Goal: Task Accomplishment & Management: Manage account settings

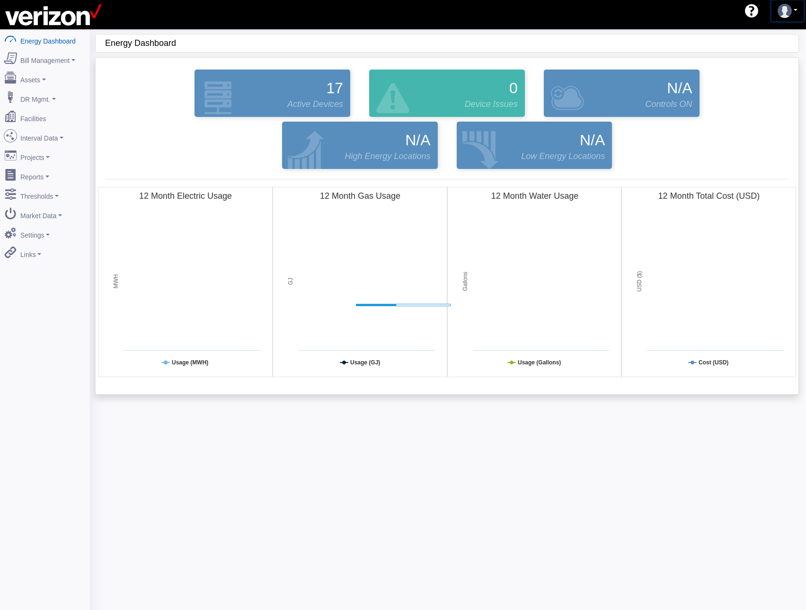
drag, startPoint x: 789, startPoint y: 15, endPoint x: 785, endPoint y: 25, distance: 10.9
click at [789, 14] on img at bounding box center [784, 11] width 14 height 14
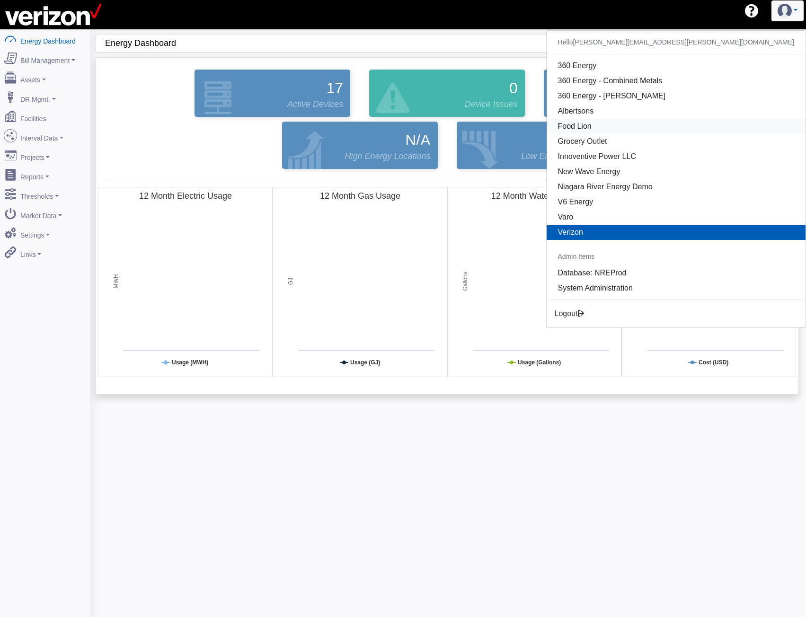
click at [706, 130] on link "Food Lion" at bounding box center [675, 126] width 259 height 15
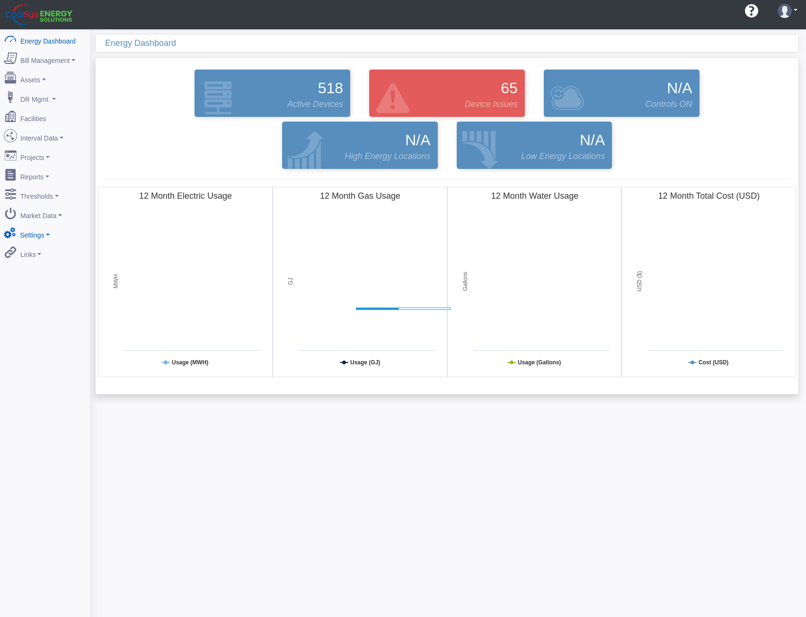
click at [30, 225] on link "Settings" at bounding box center [45, 233] width 92 height 20
click at [33, 293] on link "Security" at bounding box center [45, 301] width 92 height 17
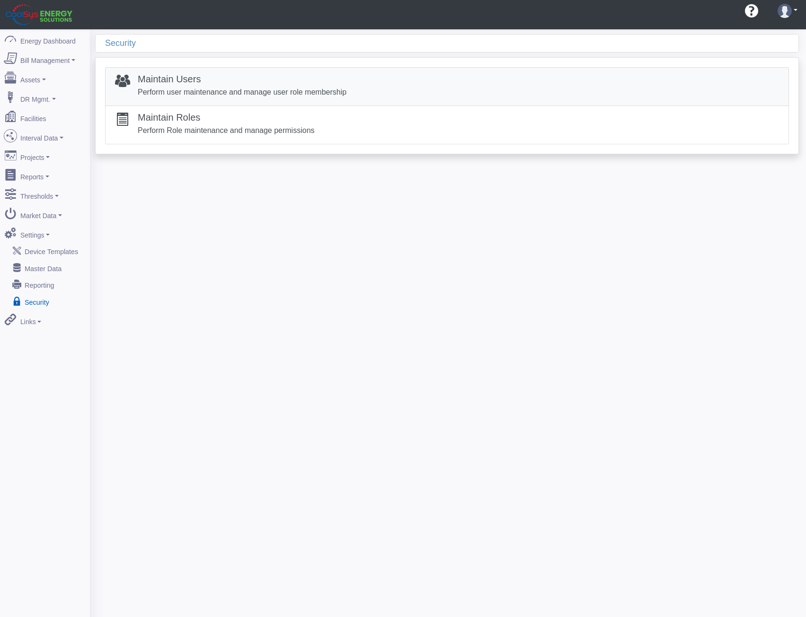
click at [188, 81] on h5 "Maintain Users" at bounding box center [242, 78] width 209 height 11
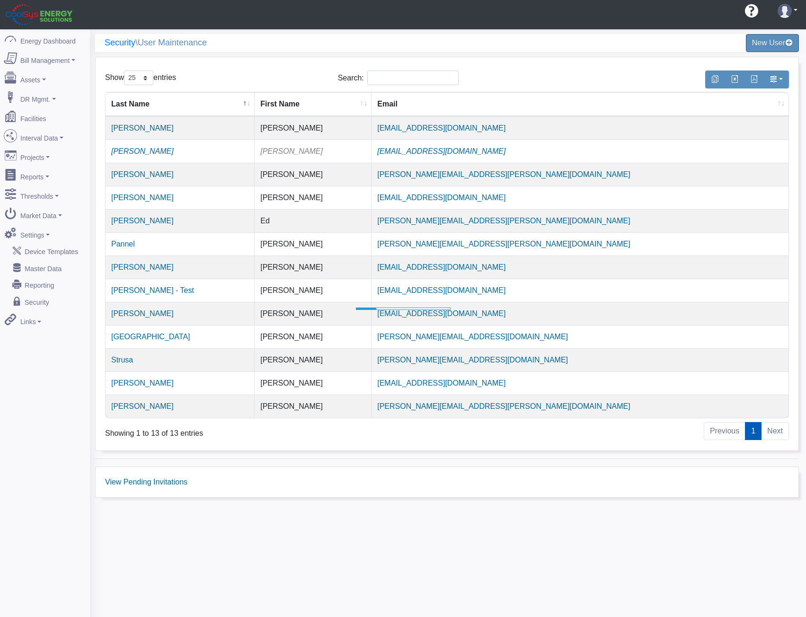
select select "25"
click at [634, 154] on td "jeisenhardt@coolsys.com" at bounding box center [579, 151] width 417 height 23
click at [771, 44] on link "New User" at bounding box center [772, 43] width 58 height 20
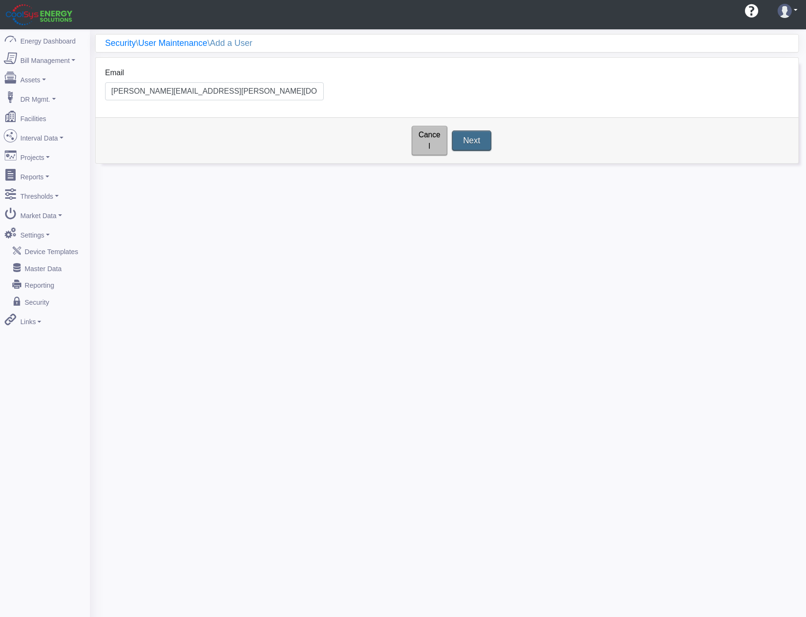
type input "[PERSON_NAME][EMAIL_ADDRESS][PERSON_NAME][DOMAIN_NAME]"
click at [485, 135] on input "Next" at bounding box center [471, 141] width 39 height 20
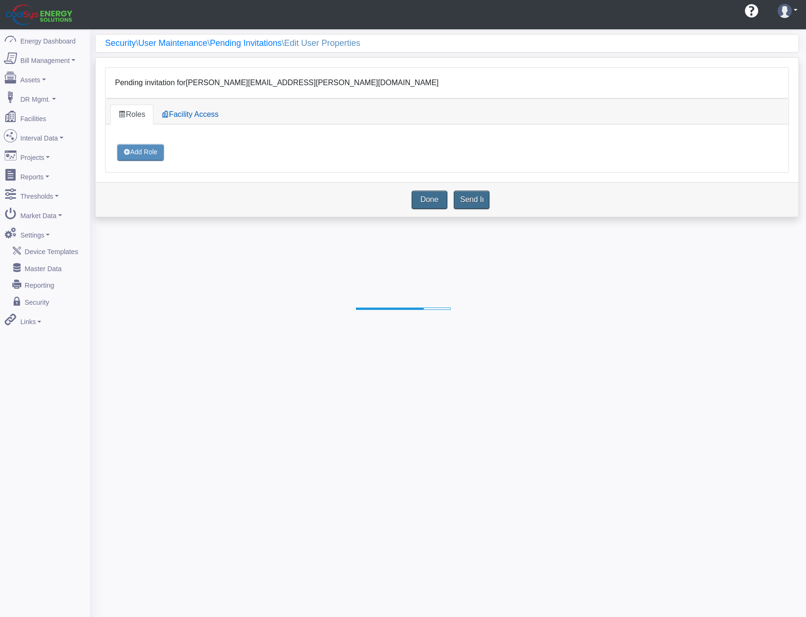
click at [144, 151] on div "Add Role" at bounding box center [140, 152] width 46 height 17
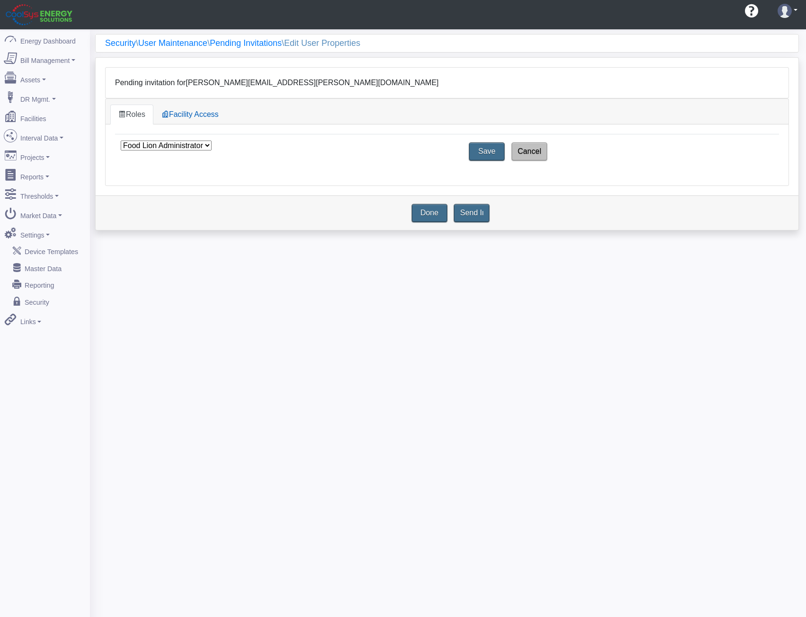
click at [187, 147] on select "Food Lion Administrator Food Lion User" at bounding box center [166, 145] width 91 height 10
select select "19"
click at [121, 140] on select "Food Lion Administrator Food Lion User" at bounding box center [166, 145] width 91 height 10
click at [485, 149] on input "Save" at bounding box center [486, 151] width 39 height 20
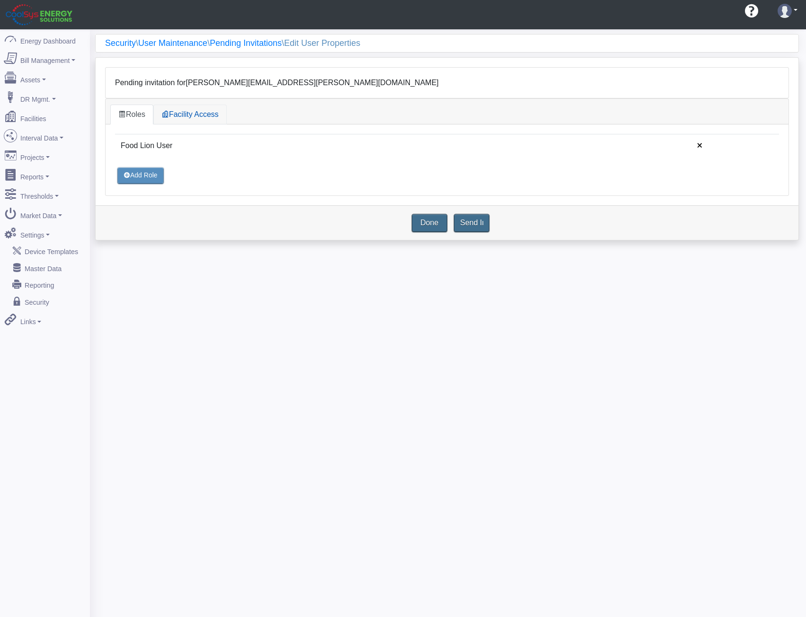
click at [201, 116] on link "Facility Access" at bounding box center [189, 115] width 73 height 20
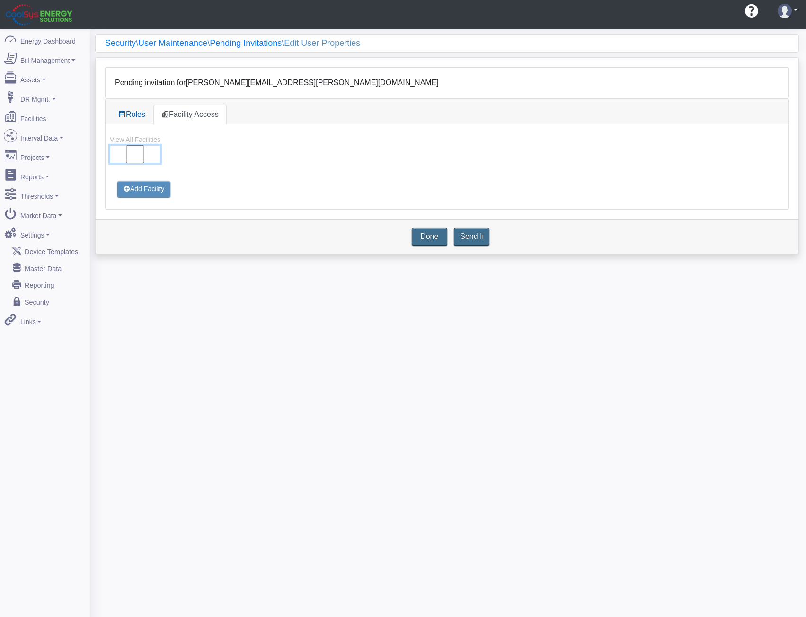
drag, startPoint x: 138, startPoint y: 154, endPoint x: 140, endPoint y: 169, distance: 15.4
click at [138, 154] on input "View All Facilities" at bounding box center [135, 154] width 51 height 18
checkbox input "true"
click at [240, 169] on div "View All Facilities" at bounding box center [447, 152] width 678 height 37
click at [472, 239] on input "Send Invite" at bounding box center [471, 237] width 39 height 20
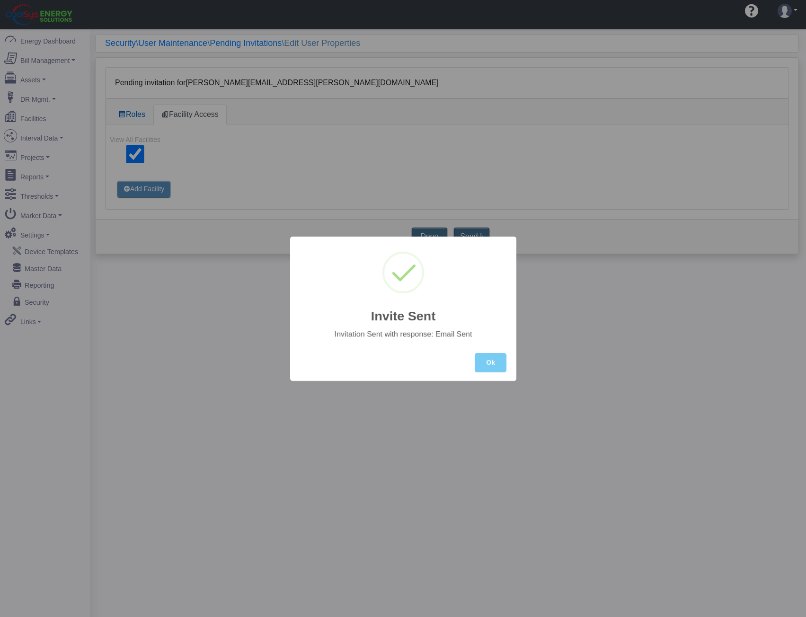
click at [492, 367] on button "Ok" at bounding box center [490, 362] width 32 height 19
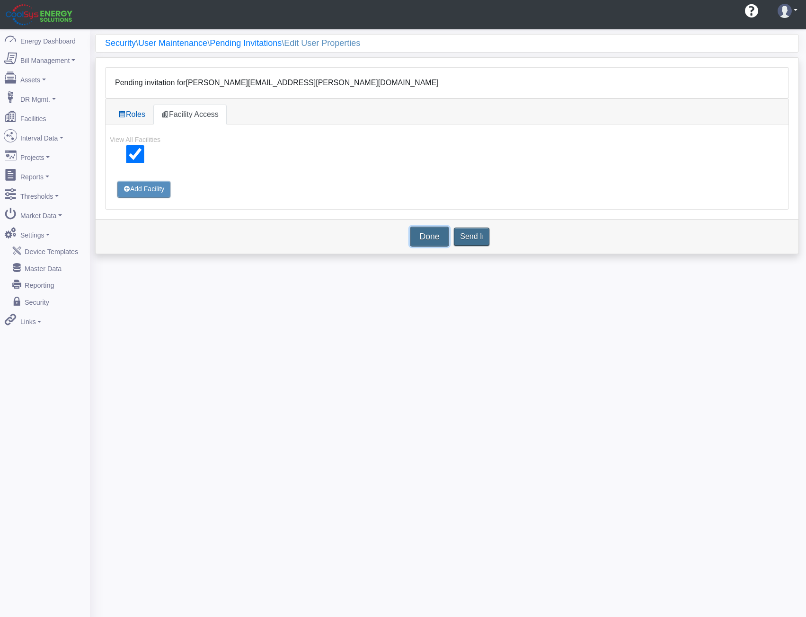
click at [433, 232] on link "Done" at bounding box center [429, 237] width 39 height 20
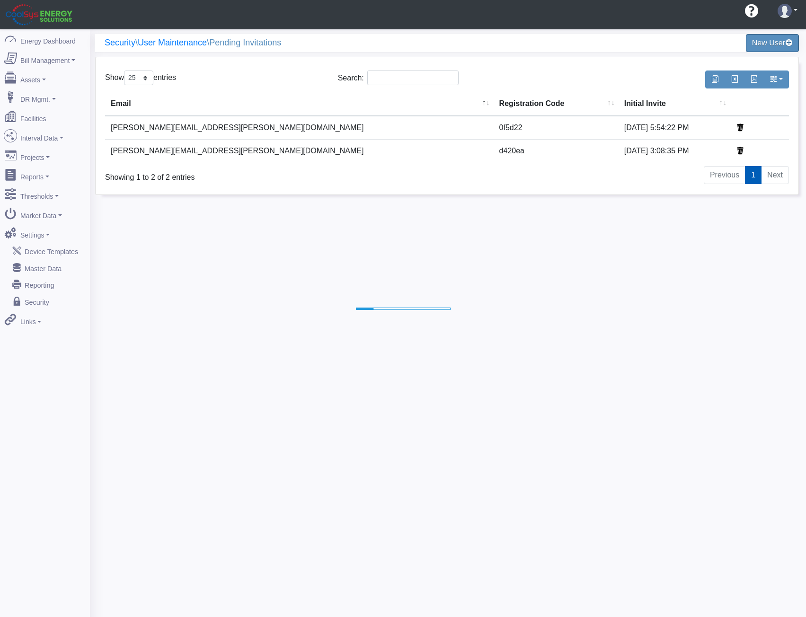
select select "25"
click at [258, 348] on div "Security \ User Maintenance \ Pending Invitations New User Show 10 25 50 100 en…" at bounding box center [448, 337] width 716 height 617
